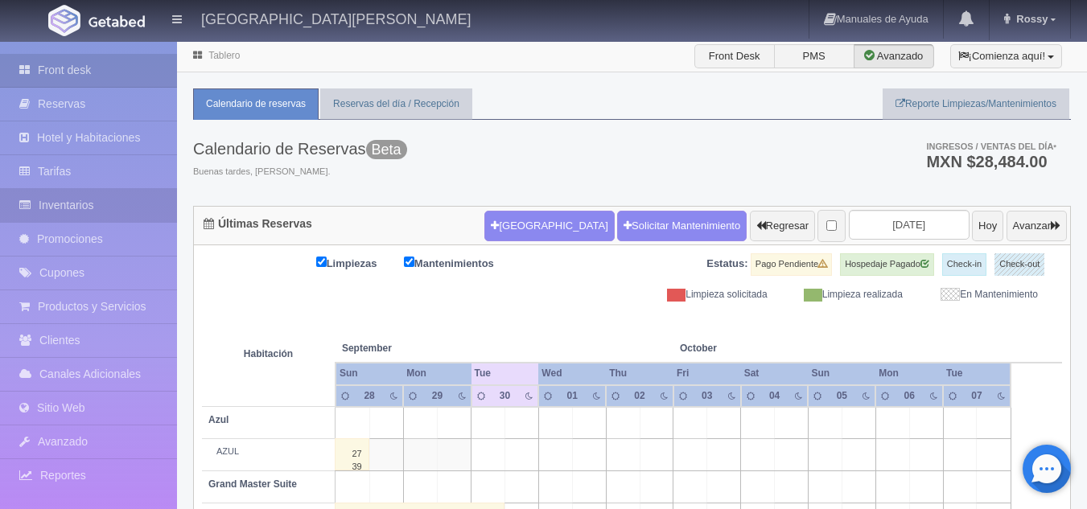
click at [99, 196] on link "Inventarios" at bounding box center [88, 205] width 177 height 33
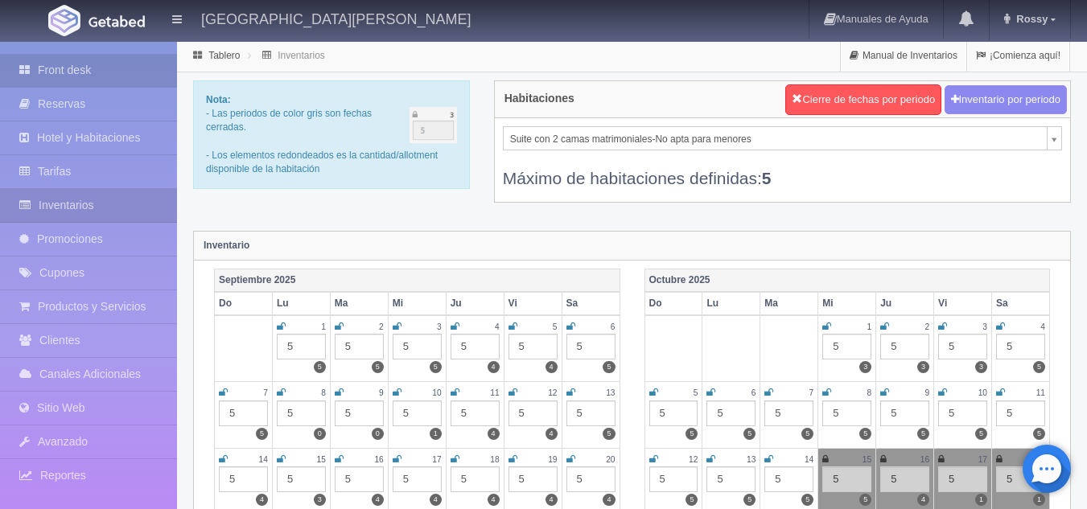
click at [72, 61] on link "Front desk" at bounding box center [88, 70] width 177 height 33
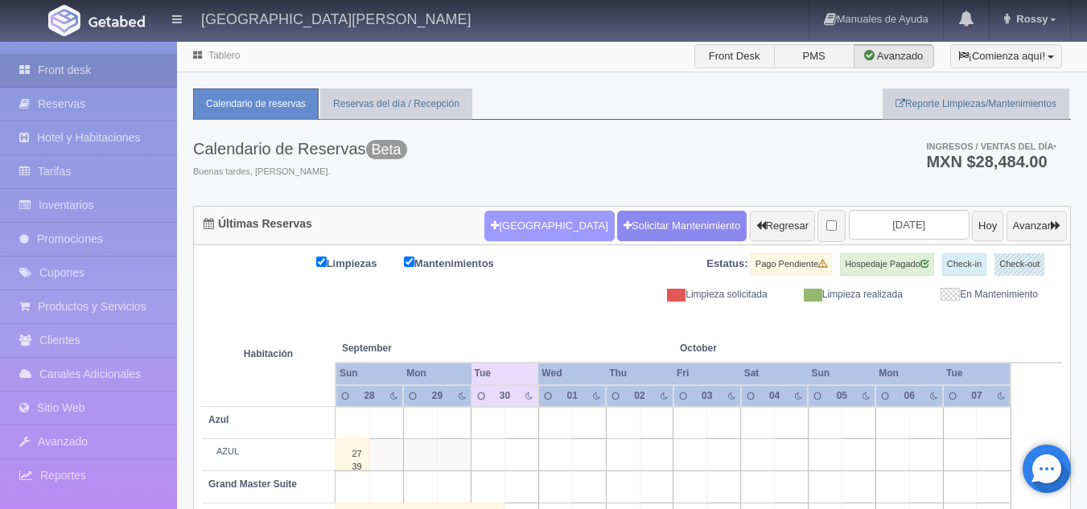
click at [540, 223] on button "[GEOGRAPHIC_DATA]" at bounding box center [549, 226] width 130 height 31
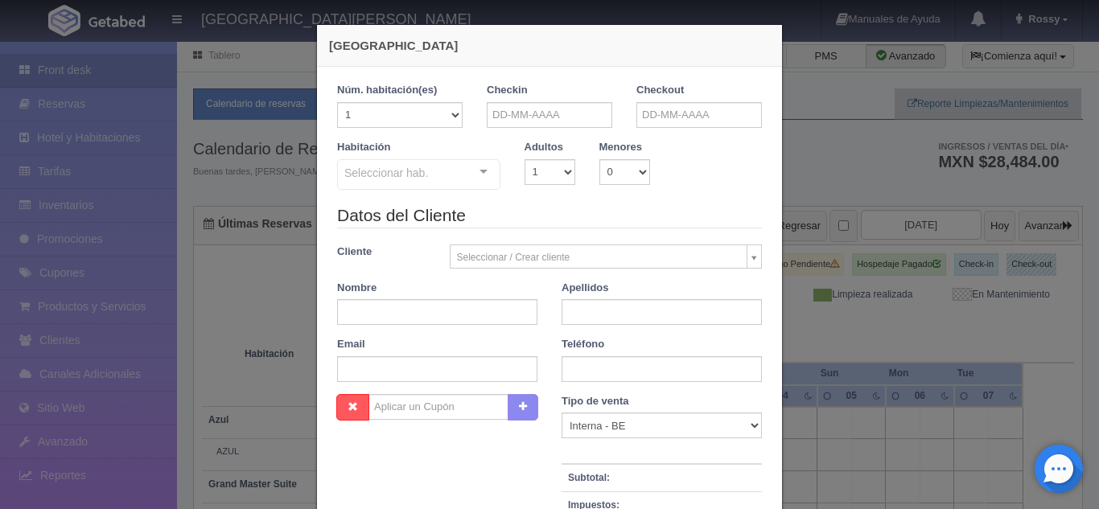
checkbox input "false"
click at [453, 117] on select "1 2 3 4 5 6 7 8 9 10 11 12 13 14 15 16 17 18 19 20" at bounding box center [400, 115] width 126 height 26
click at [528, 117] on input "text" at bounding box center [550, 115] width 126 height 26
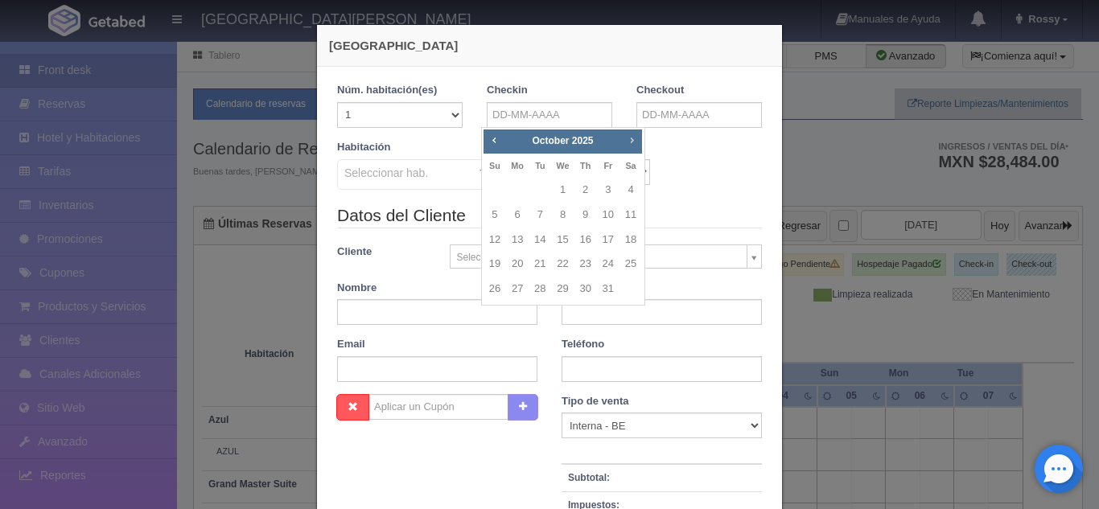
click at [635, 139] on span "Next" at bounding box center [631, 140] width 13 height 13
click at [498, 286] on link "23" at bounding box center [494, 289] width 21 height 23
type input "[DATE]"
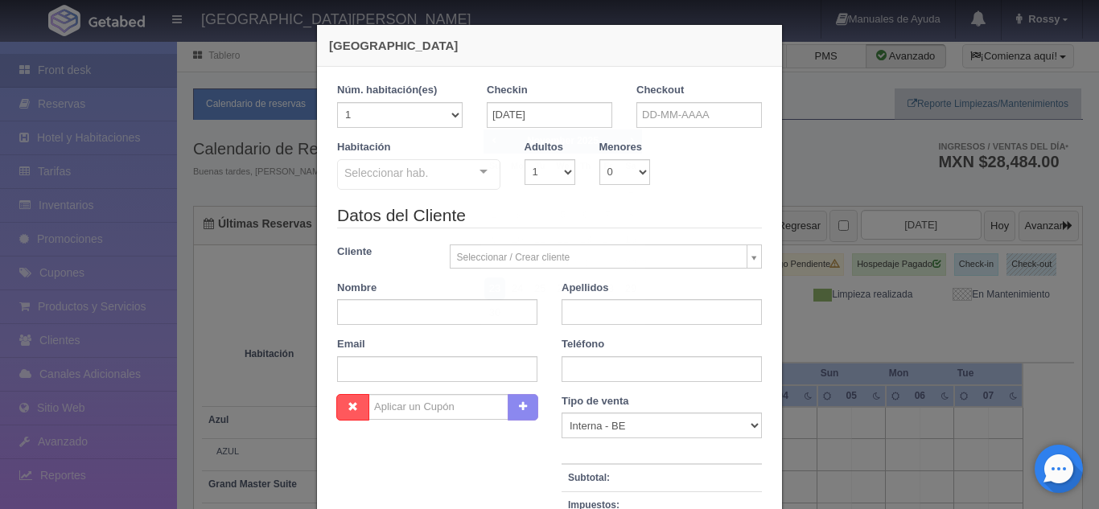
checkbox input "false"
click at [665, 117] on input "text" at bounding box center [700, 115] width 126 height 26
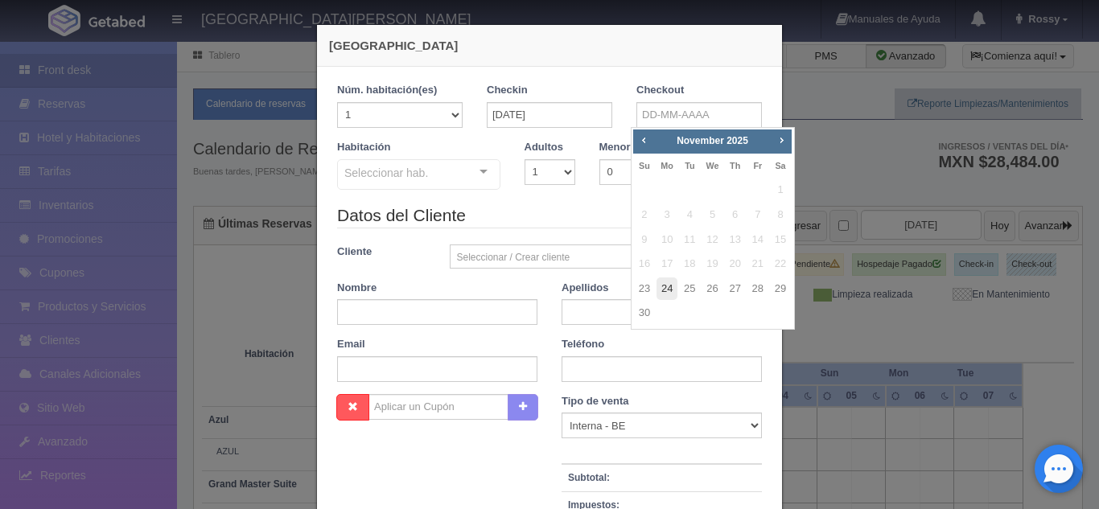
click at [663, 289] on link "24" at bounding box center [667, 289] width 21 height 23
type input "[DATE]"
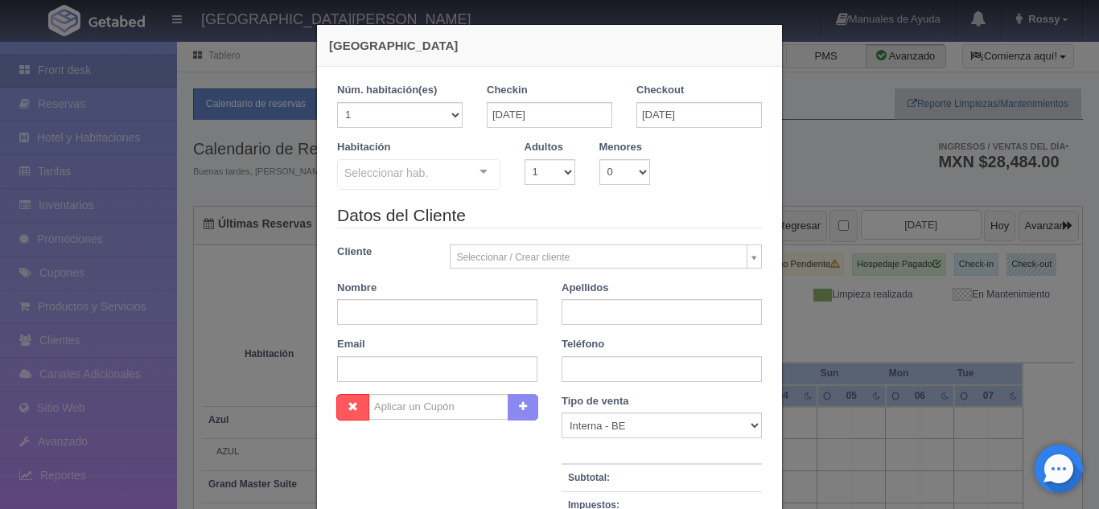
checkbox input "false"
click at [563, 175] on select "1 2 3 4 5 6 7 8 9 10" at bounding box center [550, 172] width 51 height 26
select select "2"
click at [525, 159] on select "1 2 3 4 5 6 7 8 9 10" at bounding box center [550, 172] width 51 height 26
checkbox input "false"
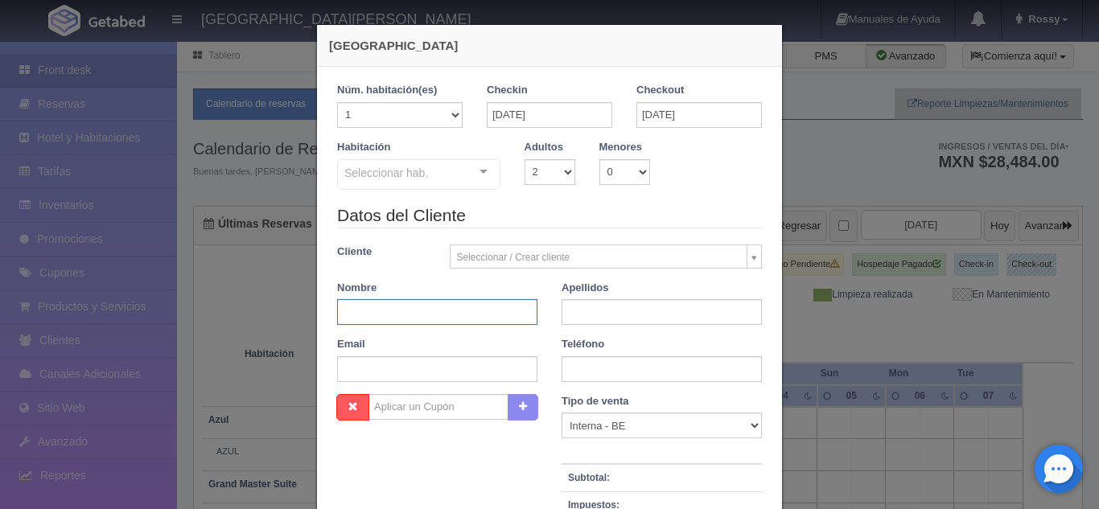
click at [467, 316] on input "text" at bounding box center [437, 312] width 200 height 26
type input "[PERSON_NAME]"
click at [569, 313] on input "text" at bounding box center [662, 312] width 200 height 26
type input "[PERSON_NAME]"
click at [600, 369] on input "text" at bounding box center [662, 369] width 200 height 26
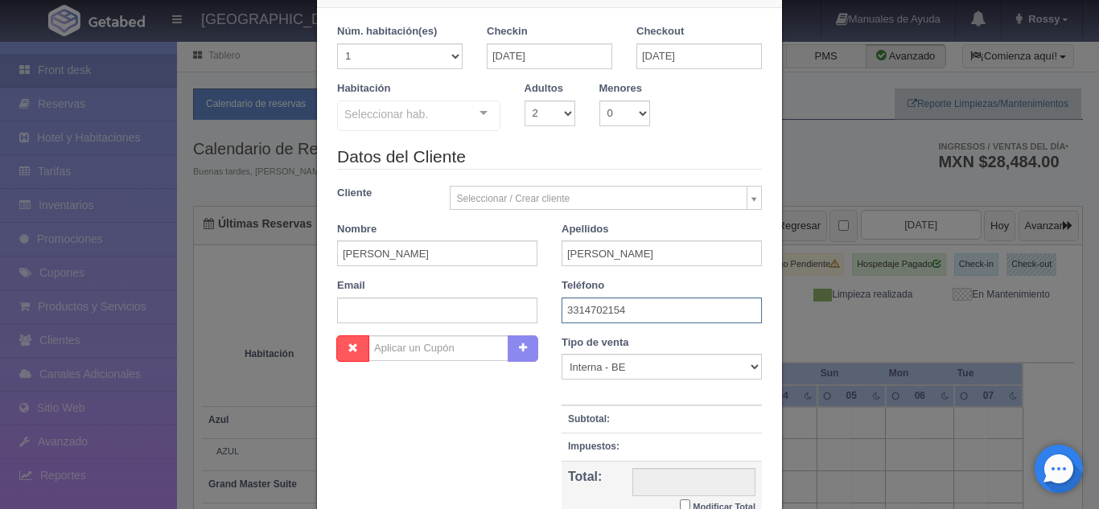
scroll to position [57, 0]
type input "3314702154"
click at [476, 119] on div "Seleccionar hab. Suite con 2 camas matrimoniales-No apta para menores Suite con…" at bounding box center [418, 118] width 163 height 32
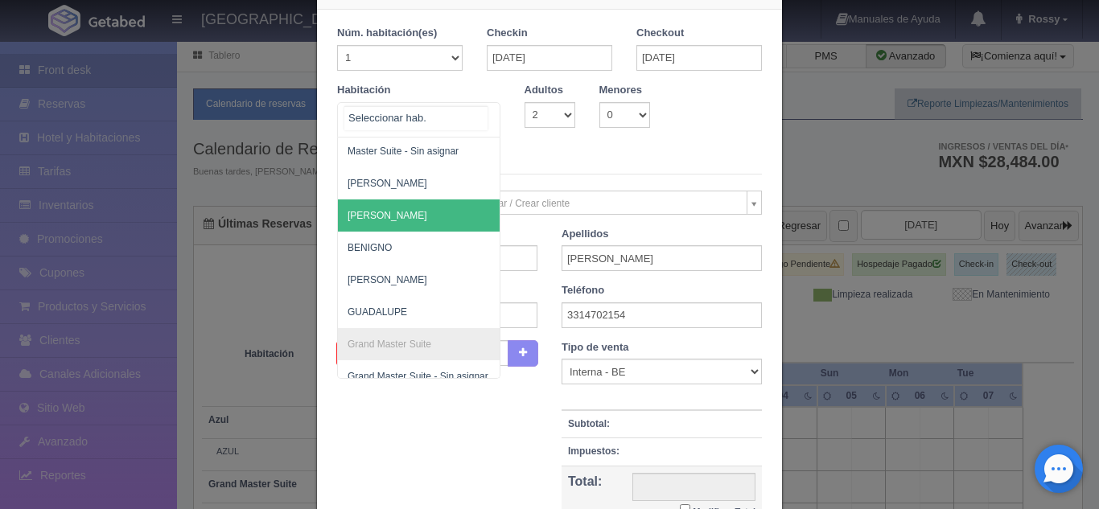
scroll to position [229, 0]
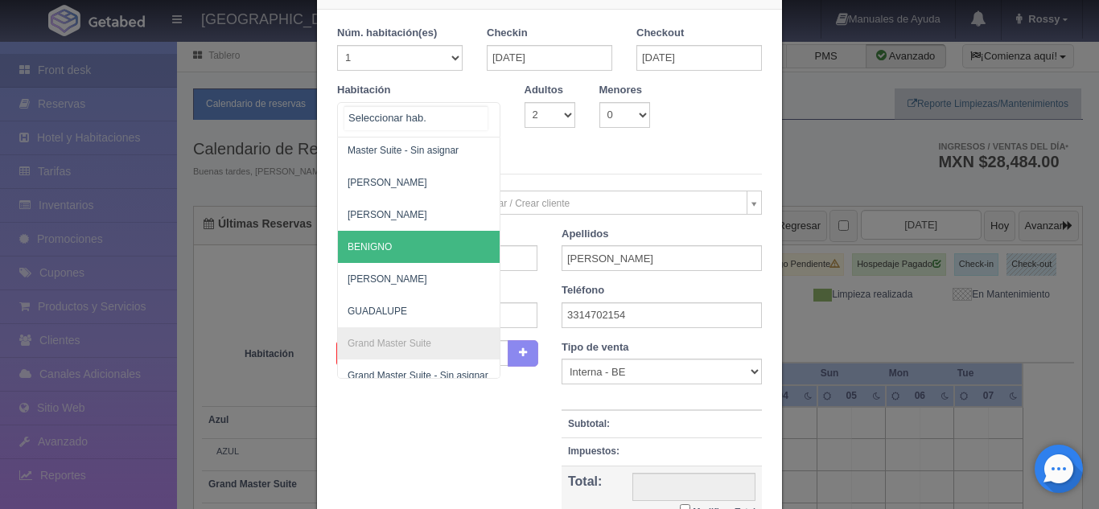
click at [393, 237] on span "BENIGNO" at bounding box center [497, 247] width 318 height 32
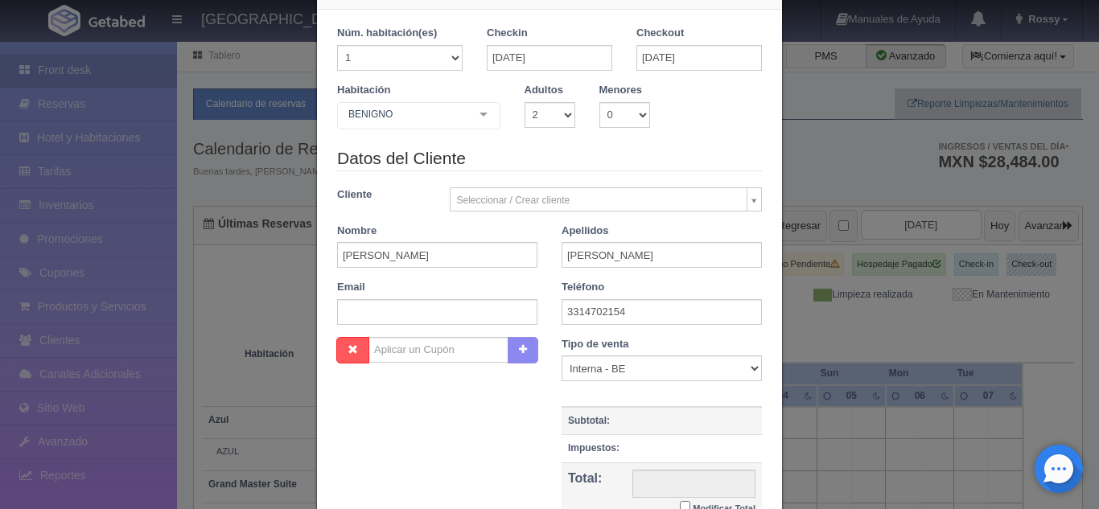
checkbox input "false"
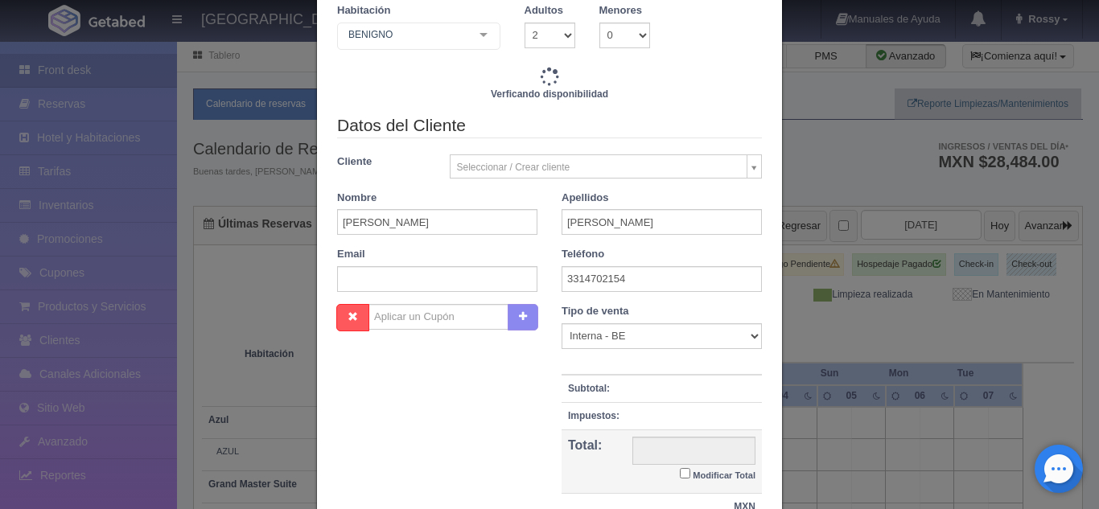
type input "4700.00"
checkbox input "false"
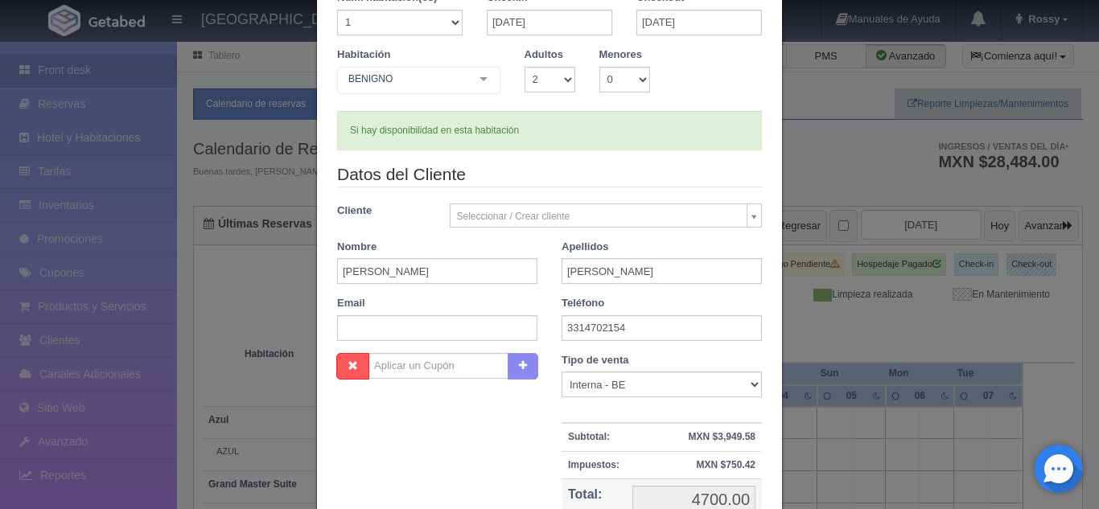
scroll to position [282, 0]
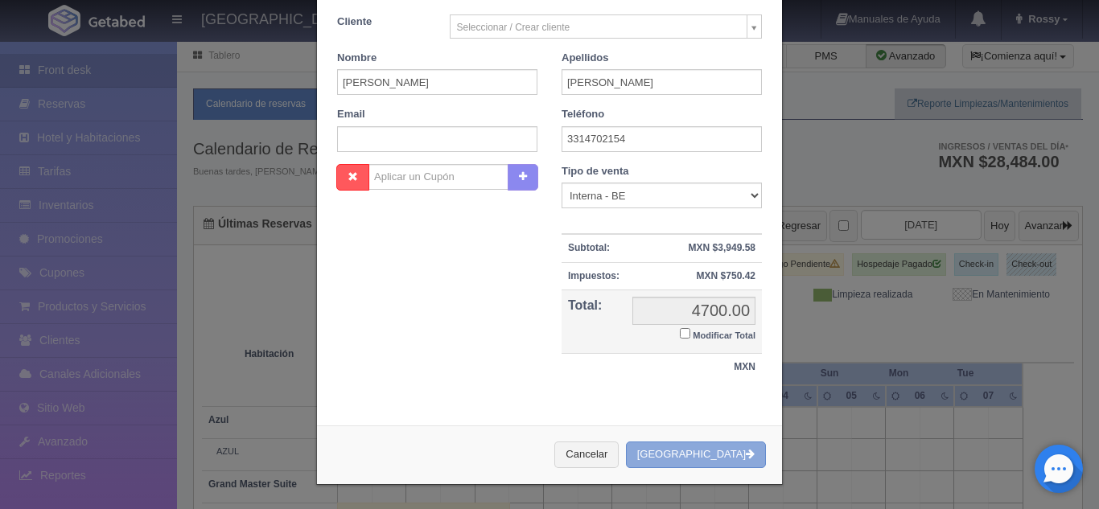
click at [693, 453] on button "Crear Reserva" at bounding box center [696, 455] width 140 height 27
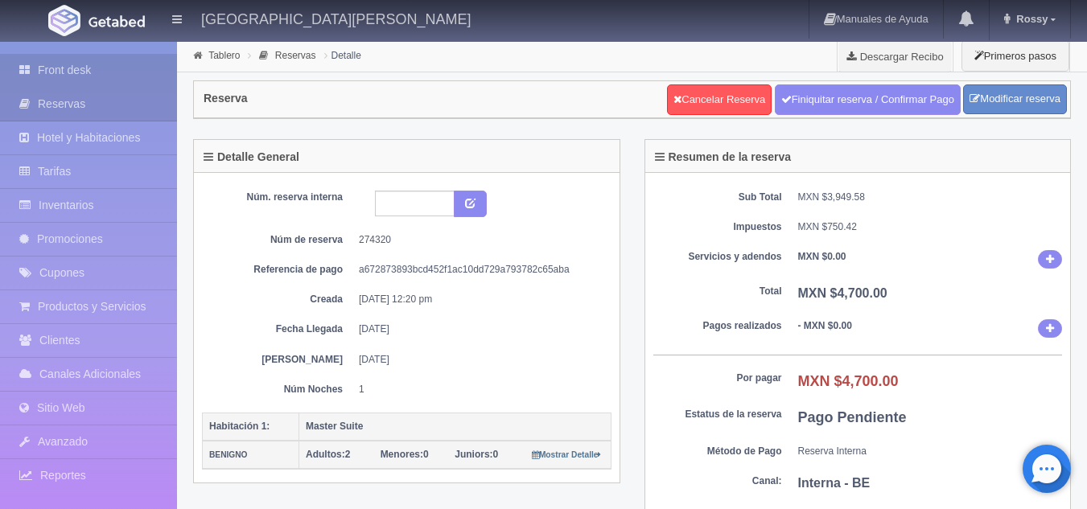
click at [153, 67] on link "Front desk" at bounding box center [88, 70] width 177 height 33
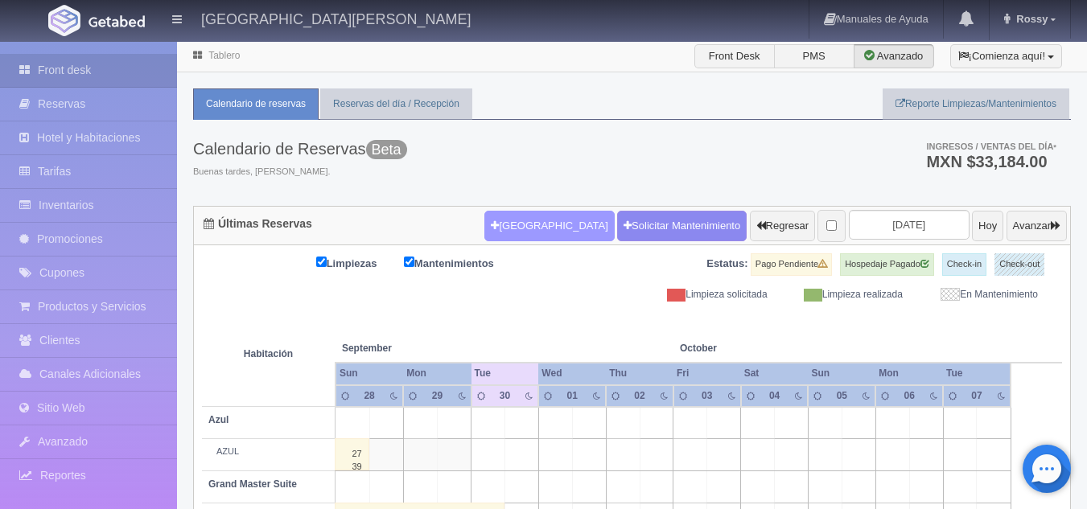
click at [530, 226] on button "Nueva Reserva" at bounding box center [549, 226] width 130 height 31
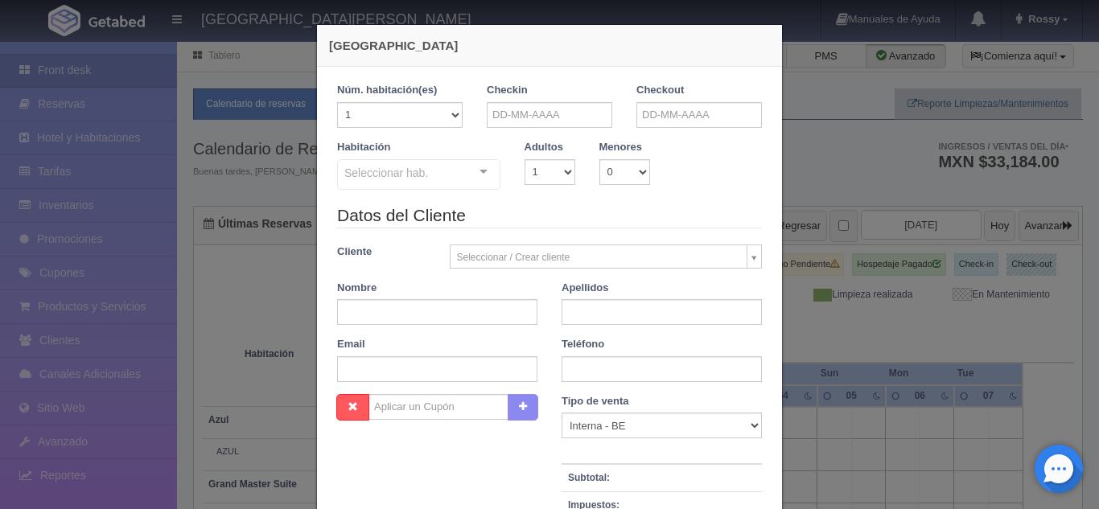
checkbox input "false"
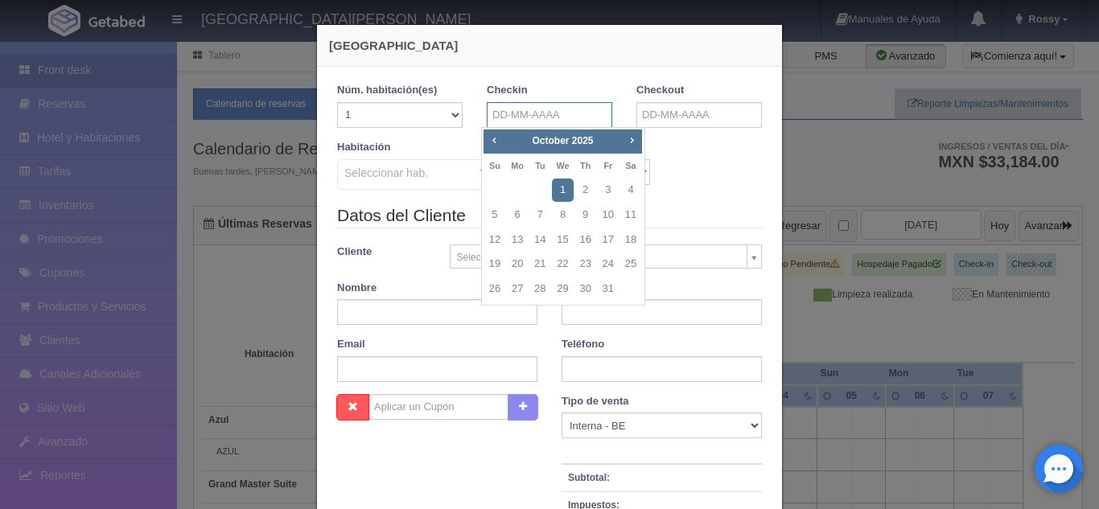
click at [628, 144] on span "Next" at bounding box center [631, 140] width 13 height 13
click at [497, 285] on link "23" at bounding box center [494, 289] width 21 height 23
type input "[DATE]"
checkbox input "false"
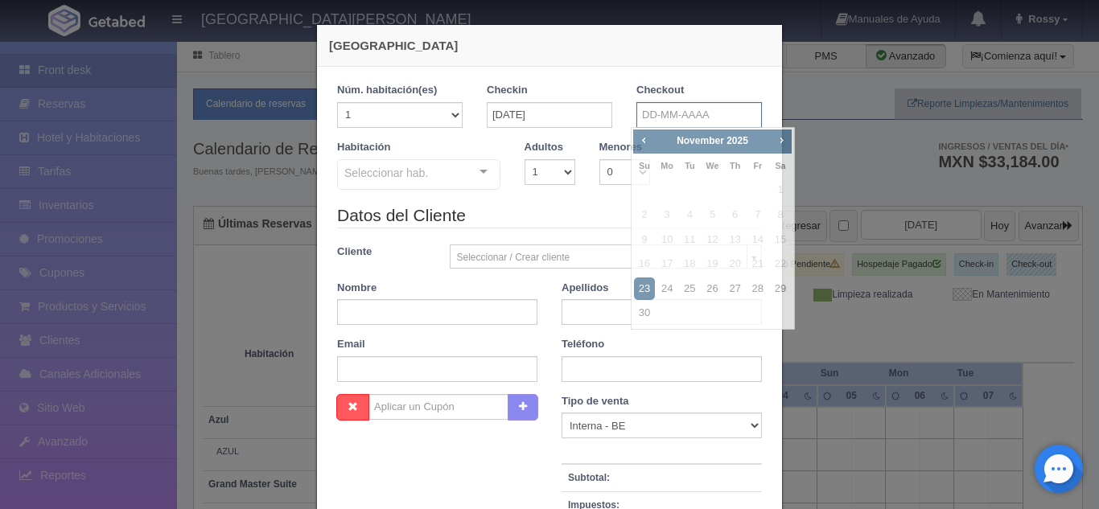
click at [666, 117] on input "text" at bounding box center [700, 115] width 126 height 26
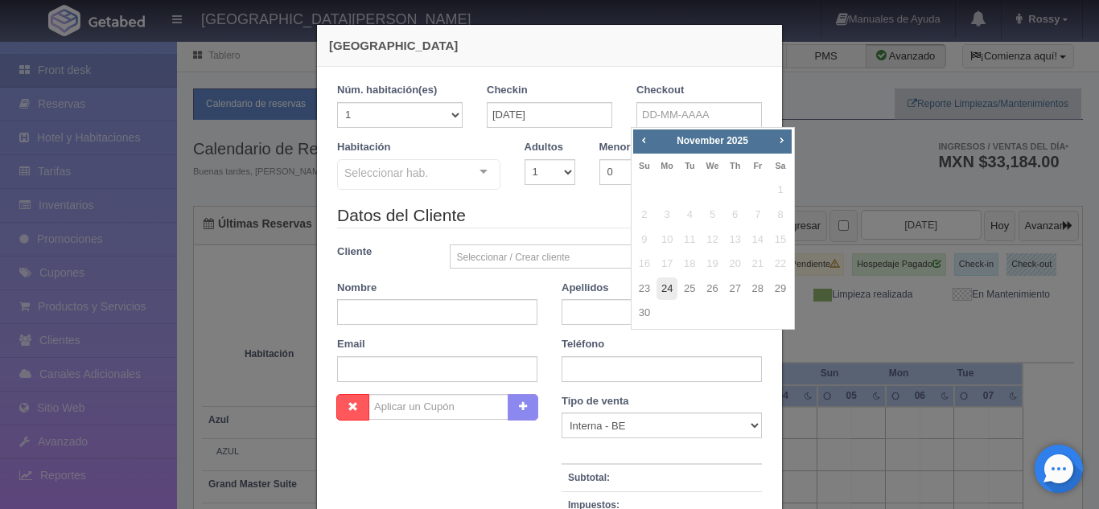
click at [670, 287] on link "24" at bounding box center [667, 289] width 21 height 23
type input "[DATE]"
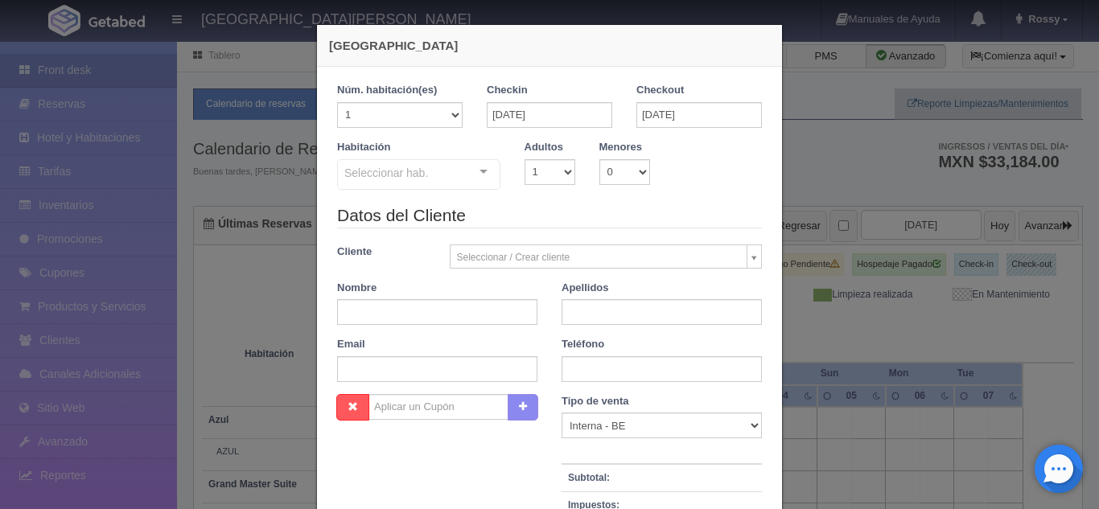
checkbox input "false"
click at [564, 175] on select "1 2 3 4 5 6 7 8 9 10" at bounding box center [550, 172] width 51 height 26
select select "2"
click at [525, 159] on select "1 2 3 4 5 6 7 8 9 10" at bounding box center [550, 172] width 51 height 26
click at [471, 171] on div "Seleccionar hab. Suite con 2 camas matrimoniales-No apta para menores Suite con…" at bounding box center [418, 175] width 163 height 32
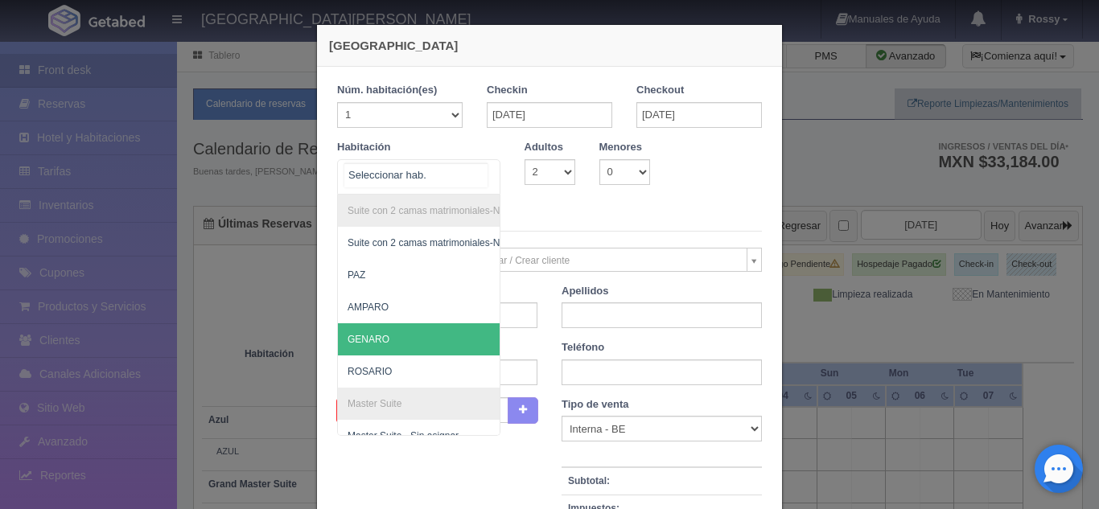
click at [368, 349] on span "GENARO" at bounding box center [497, 339] width 318 height 32
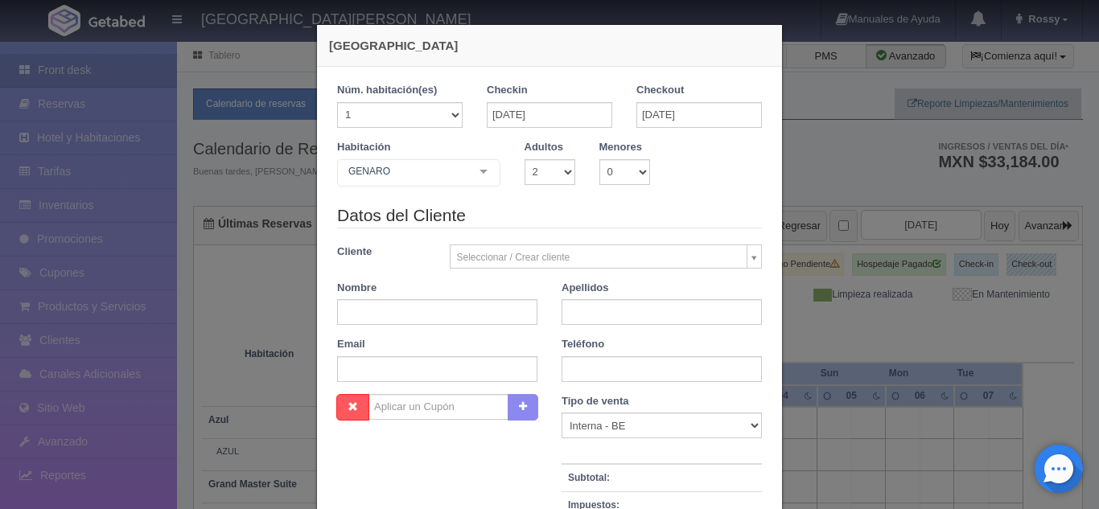
checkbox input "false"
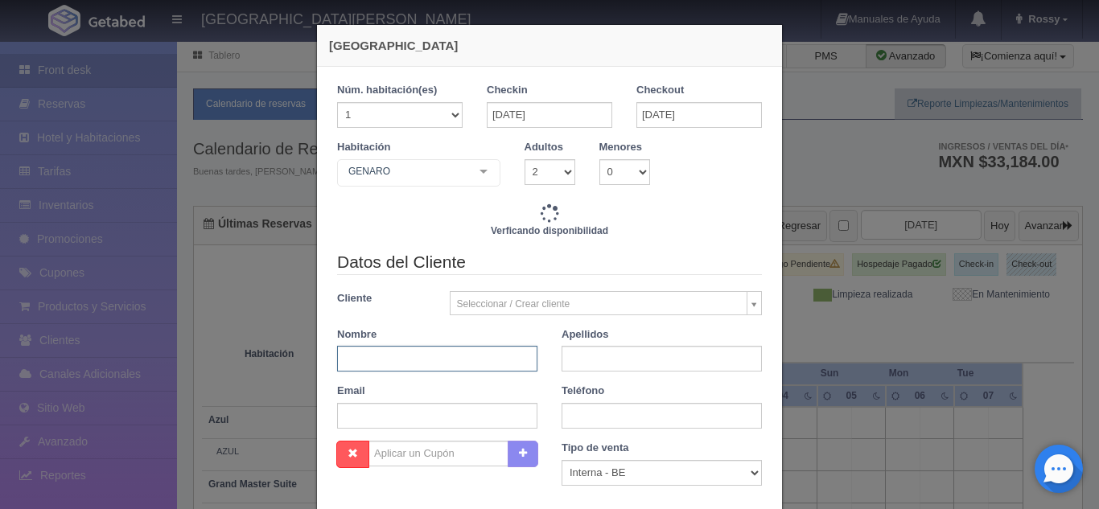
type input "3860.00"
checkbox input "false"
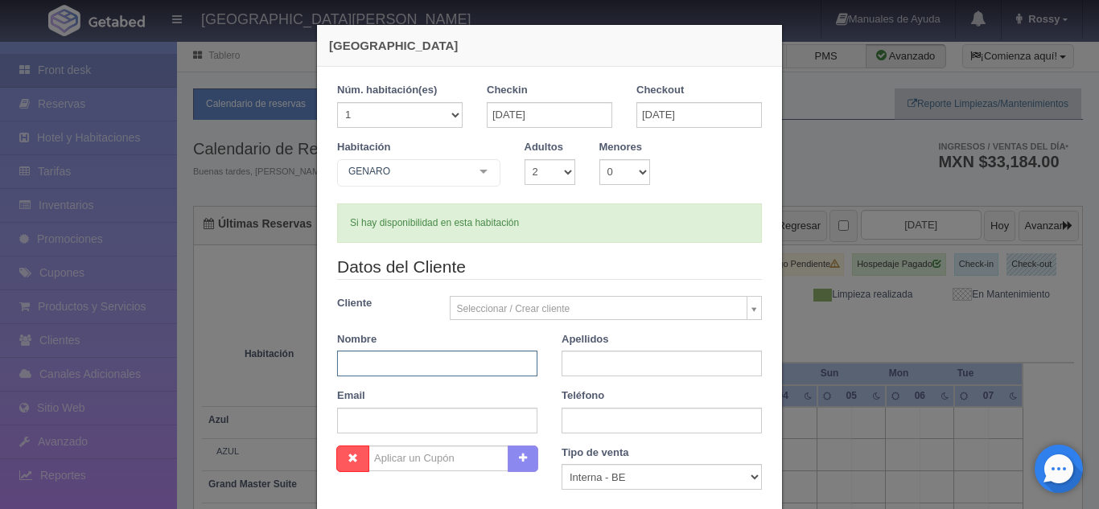
click at [442, 358] on input "text" at bounding box center [437, 364] width 200 height 26
type input "[PERSON_NAME]"
click at [562, 361] on input "text" at bounding box center [662, 364] width 200 height 26
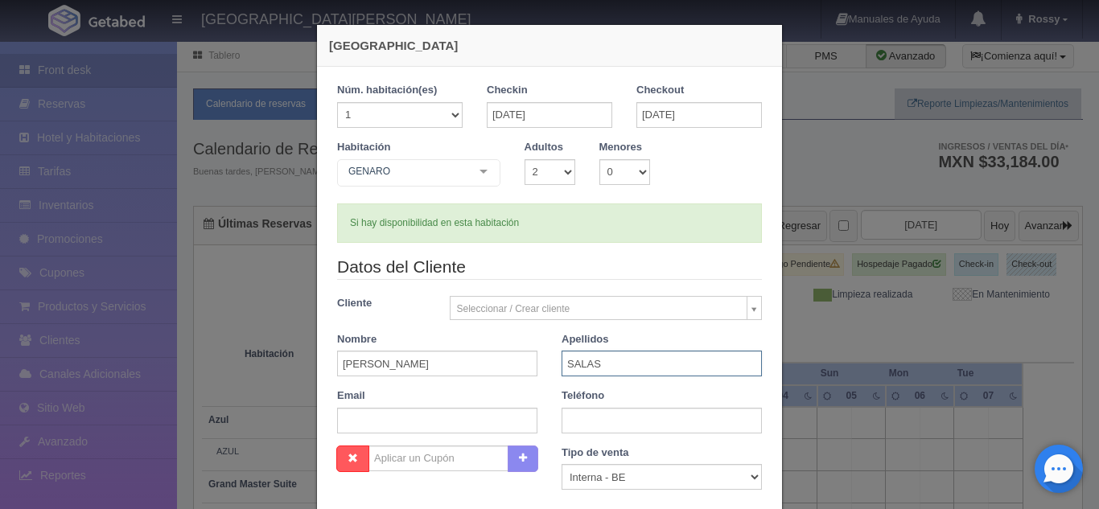
type input "[PERSON_NAME]"
click at [585, 418] on input "text" at bounding box center [662, 421] width 200 height 26
type input "3314702154"
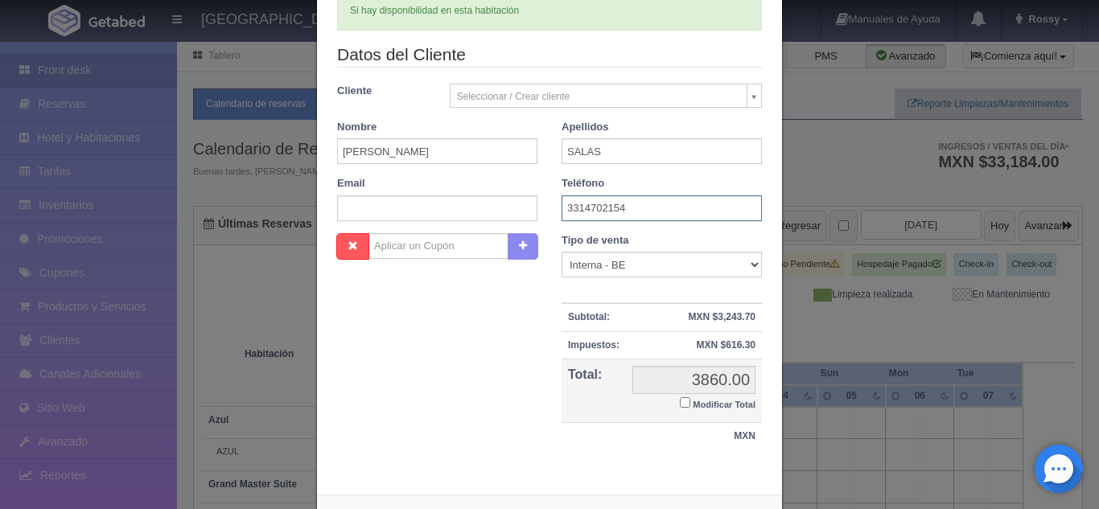
scroll to position [282, 0]
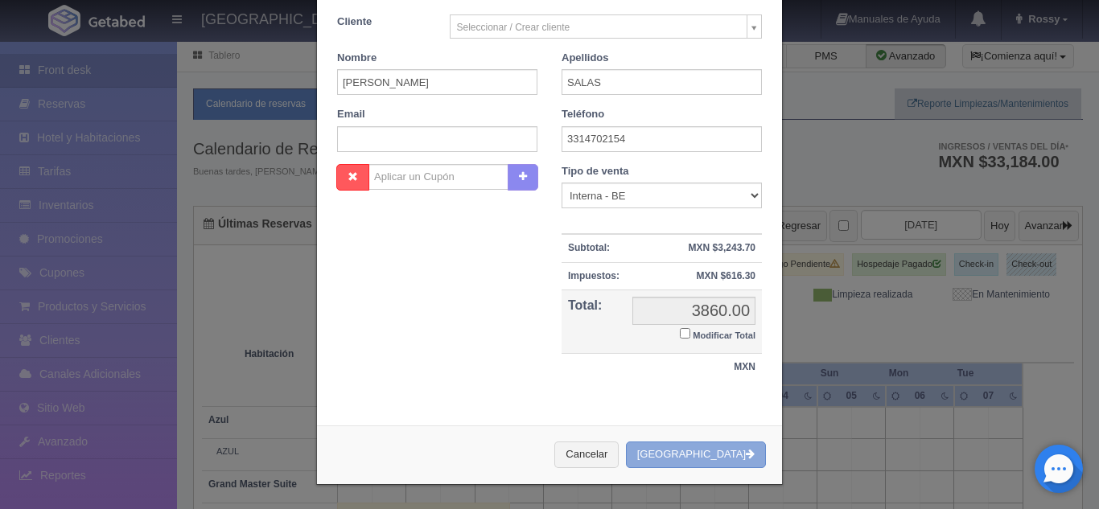
click at [690, 455] on button "Crear Reserva" at bounding box center [696, 455] width 140 height 27
